Goal: Task Accomplishment & Management: Manage account settings

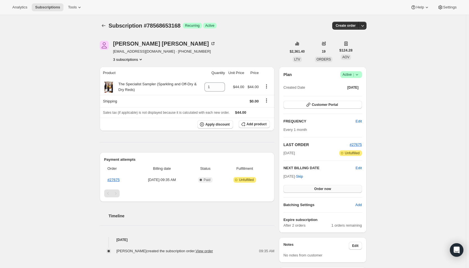
click at [329, 188] on span "Order now" at bounding box center [322, 188] width 17 height 4
click at [329, 188] on span "Click to confirm" at bounding box center [323, 188] width 26 height 4
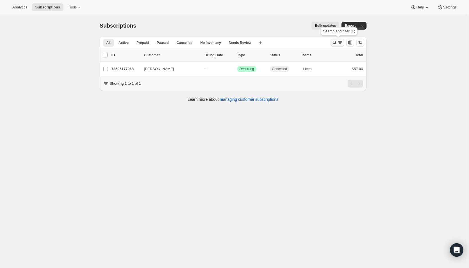
click at [339, 44] on icon "Search and filter results" at bounding box center [341, 43] width 6 height 6
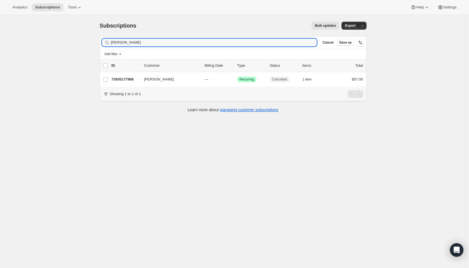
drag, startPoint x: 138, startPoint y: 41, endPoint x: 98, endPoint y: 42, distance: 40.2
click at [98, 42] on div "Filter subscribers melissa smith Clear Cancel Save as Add filter 0 selected Upd…" at bounding box center [230, 75] width 271 height 86
click at [110, 54] on span "Add filter" at bounding box center [111, 54] width 13 height 4
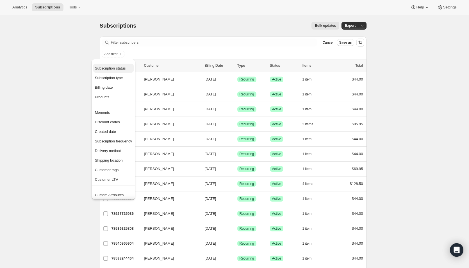
click at [111, 67] on span "Subscription status" at bounding box center [110, 68] width 31 height 4
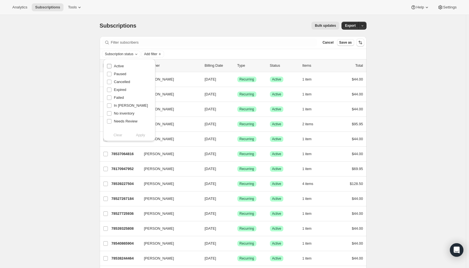
click at [113, 66] on label "Active" at bounding box center [115, 66] width 17 height 8
click at [112, 66] on input "Active" at bounding box center [109, 66] width 4 height 4
checkbox input "true"
click at [141, 136] on span "Apply" at bounding box center [140, 135] width 9 height 6
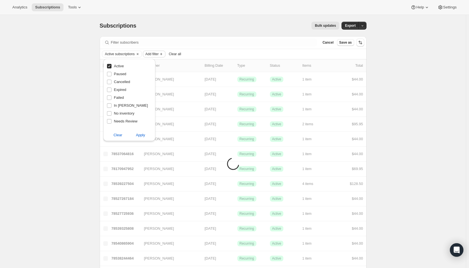
click at [158, 55] on span "Add filter" at bounding box center [152, 54] width 13 height 4
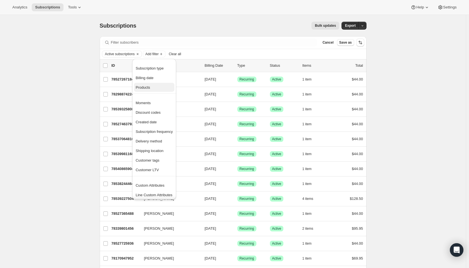
click at [147, 87] on span "Products" at bounding box center [143, 87] width 14 height 4
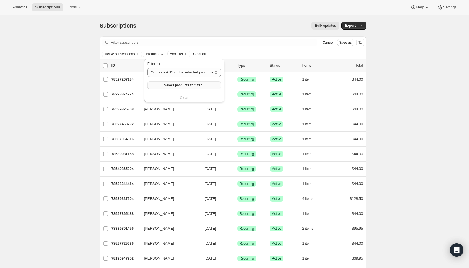
click at [165, 86] on span "Select products to filter..." at bounding box center [184, 85] width 40 height 4
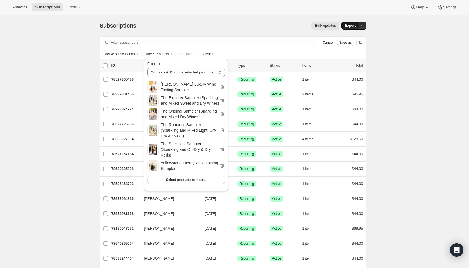
click at [351, 24] on span "Export" at bounding box center [350, 25] width 11 height 4
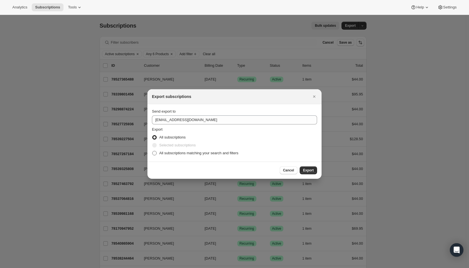
click at [182, 151] on span "All subscriptions matching your search and filters" at bounding box center [198, 153] width 79 height 4
click at [153, 151] on input "All subscriptions matching your search and filters" at bounding box center [152, 151] width 0 height 0
radio input "true"
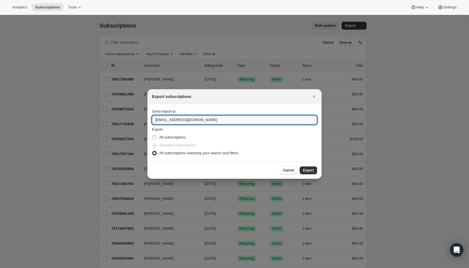
drag, startPoint x: 164, startPoint y: 119, endPoint x: 151, endPoint y: 121, distance: 13.5
click at [151, 121] on section "Send export to hello@wineshopathome.com Export All subscriptions Selected subsc…" at bounding box center [235, 132] width 174 height 57
type input "mfletcher@wineshopathome.com"
click at [307, 171] on span "Export" at bounding box center [308, 170] width 11 height 4
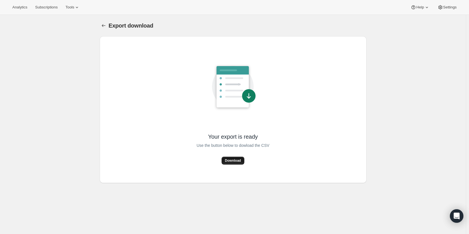
click at [232, 158] on button "Download" at bounding box center [233, 161] width 23 height 8
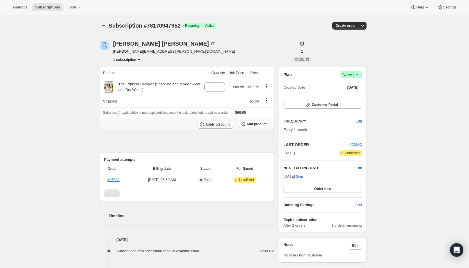
click at [222, 123] on span "Apply discount" at bounding box center [217, 124] width 24 height 4
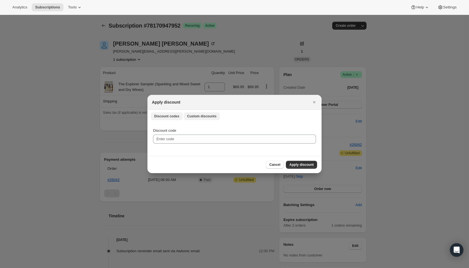
click at [199, 116] on span "Custom discounts" at bounding box center [202, 116] width 30 height 4
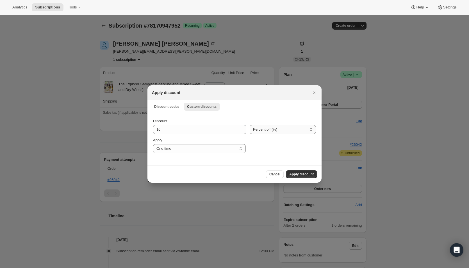
click at [280, 131] on select "Percent off (%) Amount off ($)" at bounding box center [283, 129] width 66 height 9
select select "fixed"
click at [250, 125] on select "Percent off (%) Amount off ($)" at bounding box center [283, 129] width 66 height 9
click at [193, 127] on input "10" at bounding box center [195, 129] width 85 height 9
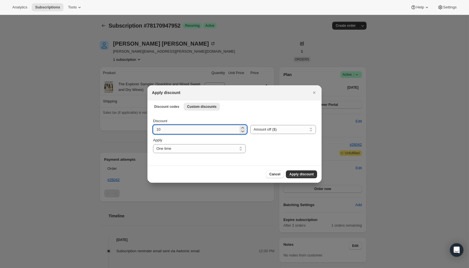
click at [193, 127] on input "10" at bounding box center [195, 129] width 85 height 9
type input "25.95"
click at [313, 176] on span "Apply discount" at bounding box center [301, 174] width 24 height 4
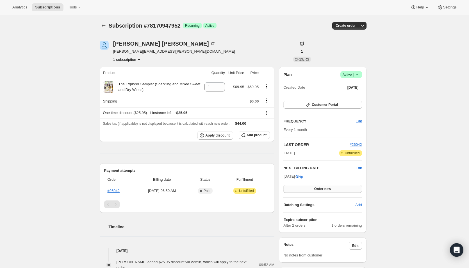
click at [316, 190] on span "Order now" at bounding box center [322, 188] width 17 height 4
click at [316, 190] on span "Click to confirm" at bounding box center [323, 188] width 26 height 4
click at [316, 188] on span "Order now" at bounding box center [322, 188] width 17 height 4
click at [316, 188] on span "Click to confirm" at bounding box center [323, 188] width 26 height 4
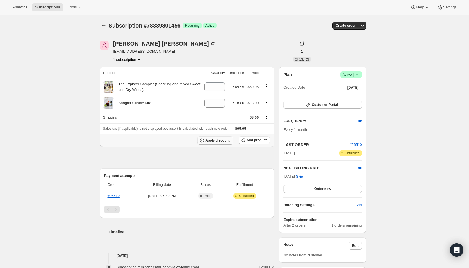
click at [211, 138] on span "Apply discount" at bounding box center [217, 140] width 24 height 4
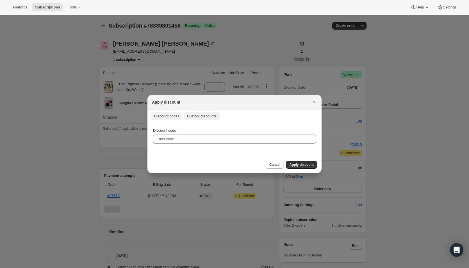
click at [199, 113] on button "Custom discounts" at bounding box center [202, 116] width 36 height 8
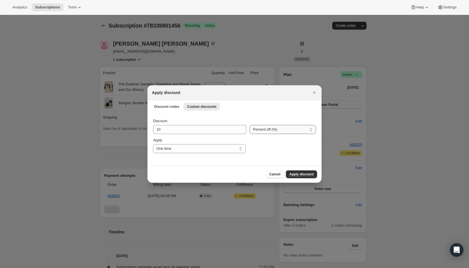
click at [259, 128] on select "Percent off (%) Amount off ($)" at bounding box center [283, 129] width 66 height 9
select select "fixed"
click at [250, 125] on select "Percent off (%) Amount off ($)" at bounding box center [283, 129] width 66 height 9
drag, startPoint x: 167, startPoint y: 131, endPoint x: 153, endPoint y: 131, distance: 14.3
click at [153, 131] on div "Discount 10 Percent off (%) Amount off ($) Amount off ($) Apply One time Specif…" at bounding box center [235, 138] width 174 height 53
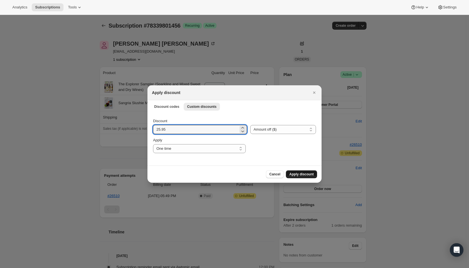
type input "25.95"
click at [297, 175] on span "Apply discount" at bounding box center [301, 174] width 24 height 4
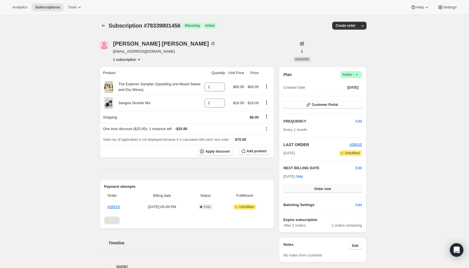
click at [325, 187] on span "Order now" at bounding box center [322, 188] width 17 height 4
click at [325, 187] on span "Click to confirm" at bounding box center [323, 188] width 26 height 4
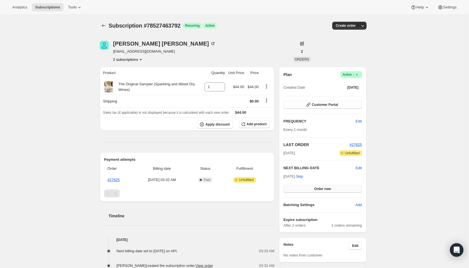
click at [331, 189] on span "Order now" at bounding box center [322, 188] width 17 height 4
click at [331, 189] on span "Click to confirm" at bounding box center [323, 188] width 26 height 4
click at [342, 189] on button "Order now" at bounding box center [323, 189] width 78 height 8
click at [342, 189] on button "Click to confirm" at bounding box center [323, 189] width 78 height 8
click at [322, 189] on span "Order now" at bounding box center [322, 188] width 17 height 4
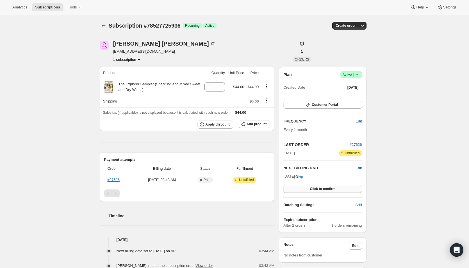
click at [322, 189] on span "Click to confirm" at bounding box center [323, 188] width 26 height 4
click at [332, 186] on button "Order now" at bounding box center [323, 189] width 78 height 8
click at [332, 186] on button "Click to confirm" at bounding box center [323, 189] width 78 height 8
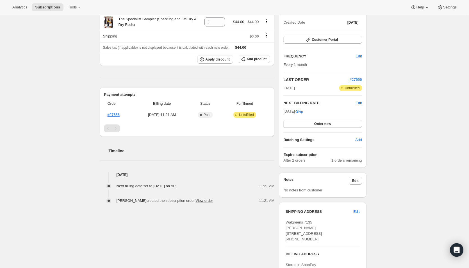
scroll to position [84, 0]
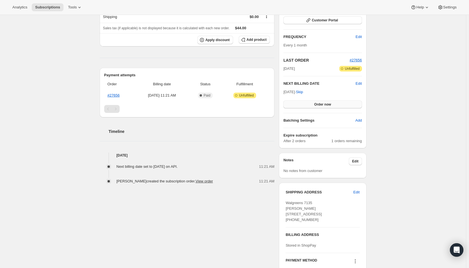
click at [329, 104] on span "Order now" at bounding box center [322, 104] width 17 height 4
click at [329, 104] on span "Click to confirm" at bounding box center [323, 104] width 26 height 4
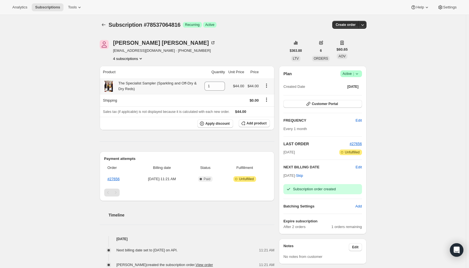
scroll to position [0, 0]
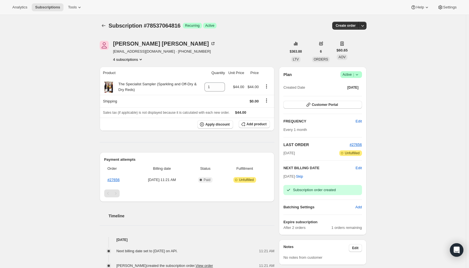
click at [139, 60] on button "4 subscriptions" at bounding box center [128, 59] width 31 height 6
click at [115, 71] on span "78230520176" at bounding box center [121, 70] width 22 height 4
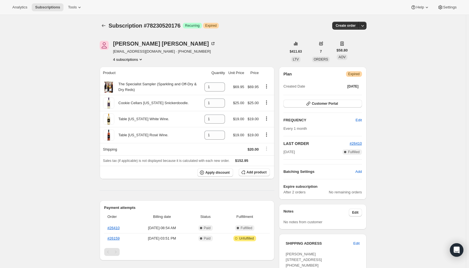
click at [124, 60] on button "4 subscriptions" at bounding box center [128, 59] width 31 height 6
click at [128, 76] on button "78419919216" at bounding box center [130, 79] width 42 height 9
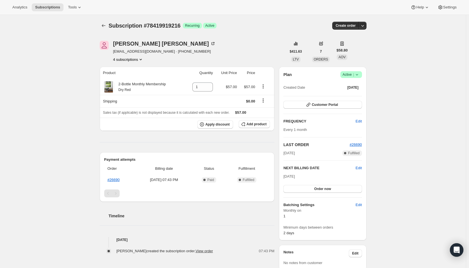
click at [131, 60] on button "4 subscriptions" at bounding box center [128, 59] width 31 height 6
click at [125, 89] on span "78537064816" at bounding box center [121, 89] width 22 height 4
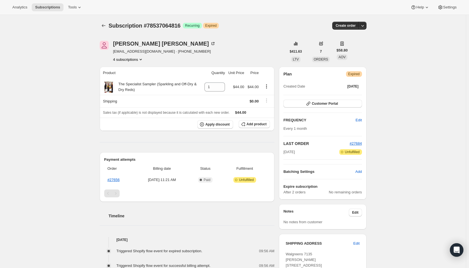
click at [128, 59] on button "4 subscriptions" at bounding box center [128, 59] width 31 height 6
click at [119, 97] on span "78538244464" at bounding box center [121, 98] width 22 height 4
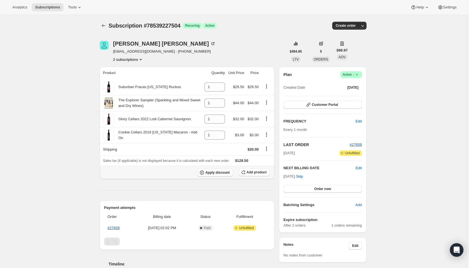
click at [205, 172] on icon "button" at bounding box center [202, 172] width 6 height 6
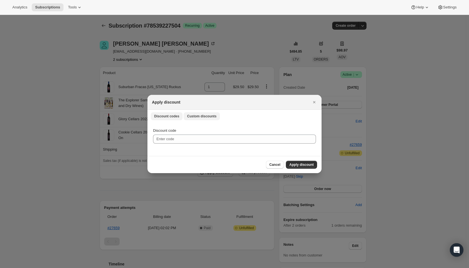
click at [197, 113] on button "Custom discounts" at bounding box center [202, 116] width 36 height 8
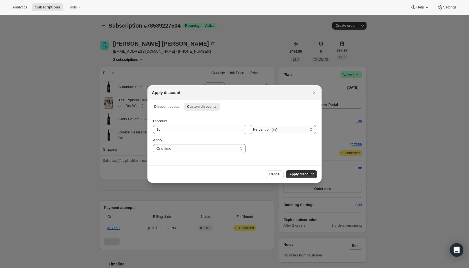
click at [265, 128] on select "Percent off (%) Amount off ($)" at bounding box center [283, 129] width 66 height 9
select select "fixed"
click at [250, 125] on select "Percent off (%) Amount off ($)" at bounding box center [283, 129] width 66 height 9
drag, startPoint x: 186, startPoint y: 129, endPoint x: 141, endPoint y: 130, distance: 45.0
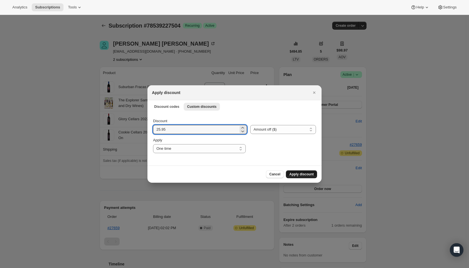
type input "25.95"
click at [289, 173] on button "Apply discount" at bounding box center [301, 174] width 31 height 8
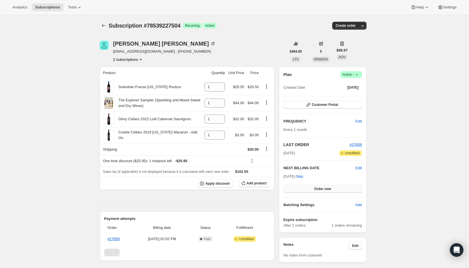
click at [309, 189] on button "Order now" at bounding box center [323, 189] width 78 height 8
click at [309, 189] on button "Click to confirm" at bounding box center [323, 189] width 78 height 8
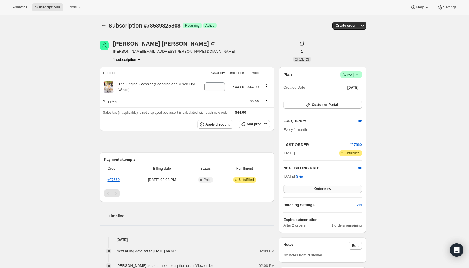
click at [334, 189] on button "Order now" at bounding box center [323, 189] width 78 height 8
click at [334, 189] on span "Click to confirm" at bounding box center [323, 188] width 26 height 4
click at [323, 189] on span "Order now" at bounding box center [322, 188] width 17 height 4
click at [323, 189] on span "Click to confirm" at bounding box center [323, 188] width 26 height 4
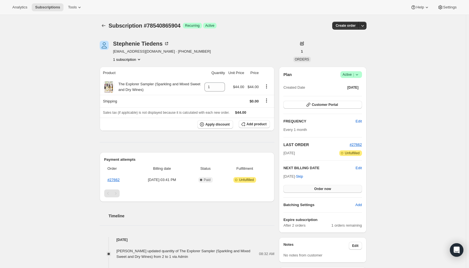
click at [333, 188] on button "Order now" at bounding box center [323, 189] width 78 height 8
click at [333, 188] on span "Click to confirm" at bounding box center [323, 188] width 26 height 4
click at [318, 188] on span "Order now" at bounding box center [322, 188] width 17 height 4
click at [318, 188] on span "Click to confirm" at bounding box center [323, 188] width 26 height 4
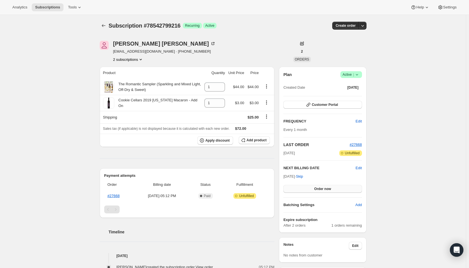
click at [320, 188] on span "Order now" at bounding box center [322, 188] width 17 height 4
click at [320, 188] on span "Click to confirm" at bounding box center [323, 188] width 26 height 4
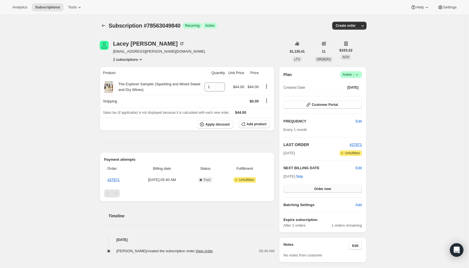
click at [309, 189] on button "Order now" at bounding box center [323, 189] width 78 height 8
click at [309, 189] on button "Click to confirm" at bounding box center [323, 189] width 78 height 8
